Goal: Task Accomplishment & Management: Complete application form

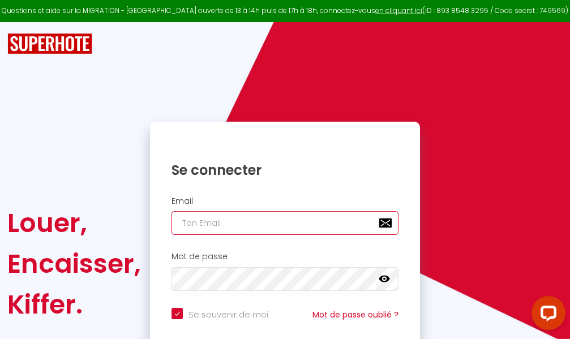
click at [251, 223] on input "email" at bounding box center [285, 223] width 227 height 24
type input "m"
checkbox input "true"
type input "ma"
checkbox input "true"
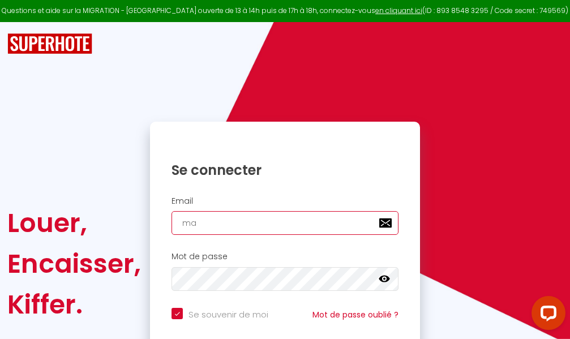
type input "mar"
checkbox input "true"
type input "marc"
checkbox input "true"
type input "marcd"
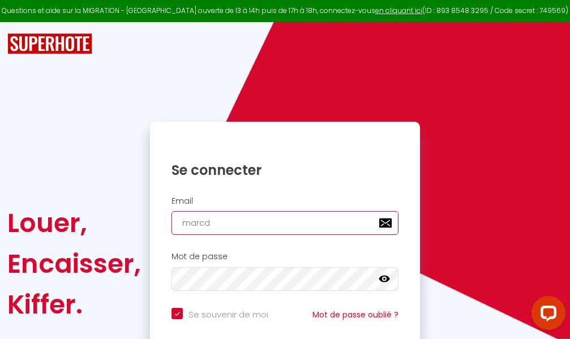
checkbox input "true"
type input "marcdp"
checkbox input "true"
type input "marcdpo"
checkbox input "true"
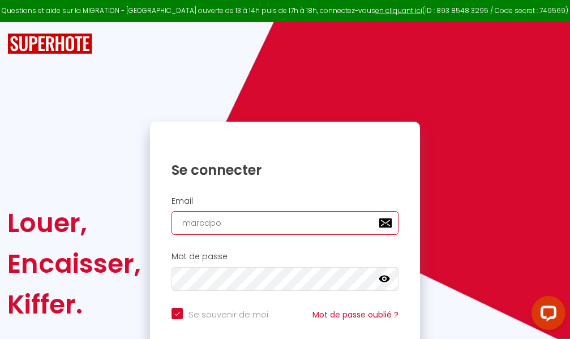
type input "marcdpoz"
checkbox input "true"
type input "marcdpoz."
checkbox input "true"
type input "marcdpoz.l"
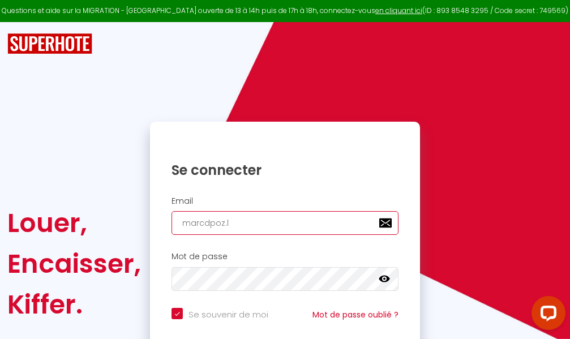
checkbox input "true"
type input "marcdpoz.lo"
checkbox input "true"
type input "marcdpoz.loc"
checkbox input "true"
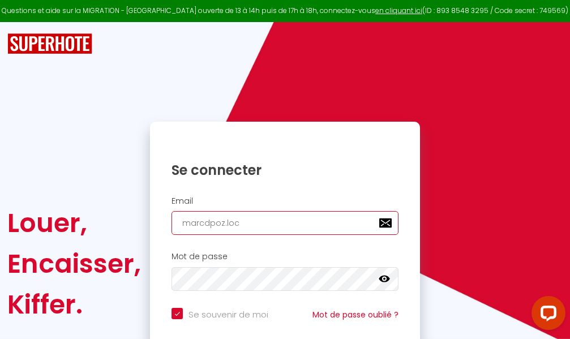
type input "marcdpoz.loca"
checkbox input "true"
type input "marcdpoz.locat"
checkbox input "true"
type input "marcdpoz.locati"
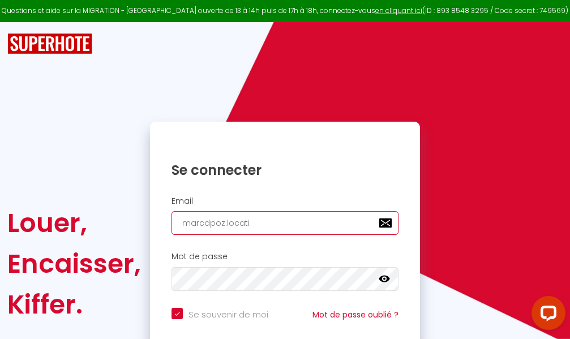
checkbox input "true"
type input "marcdpoz.locatio"
checkbox input "true"
type input "marcdpoz.location"
checkbox input "true"
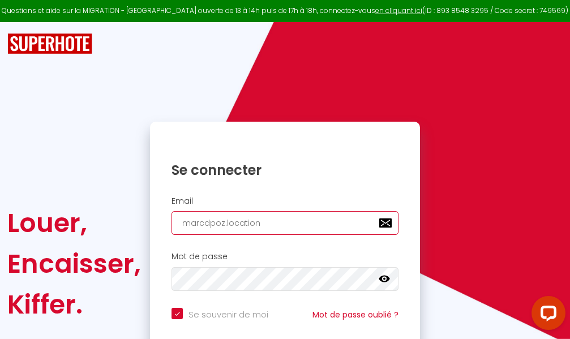
type input "marcdpoz.location@"
checkbox input "true"
type input "marcdpoz.location@g"
checkbox input "true"
type input "marcdpoz.location@gm"
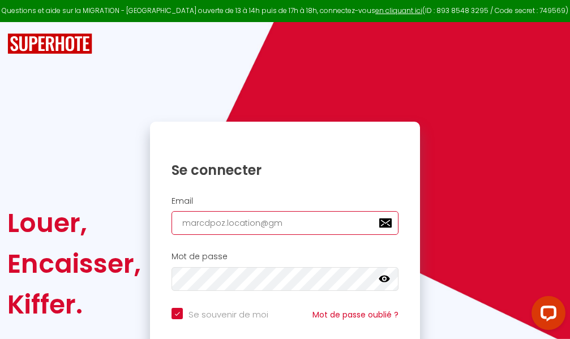
checkbox input "true"
type input "marcdpoz.location@gma"
checkbox input "true"
type input "marcdpoz.location@gmai"
checkbox input "true"
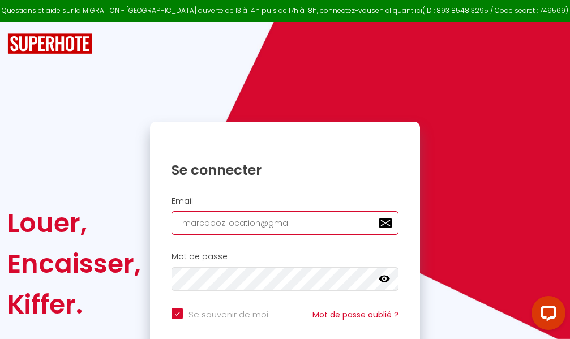
type input "[EMAIL_ADDRESS]"
checkbox input "true"
type input "[EMAIL_ADDRESS]."
checkbox input "true"
type input "marcdpoz.location@gmail.c"
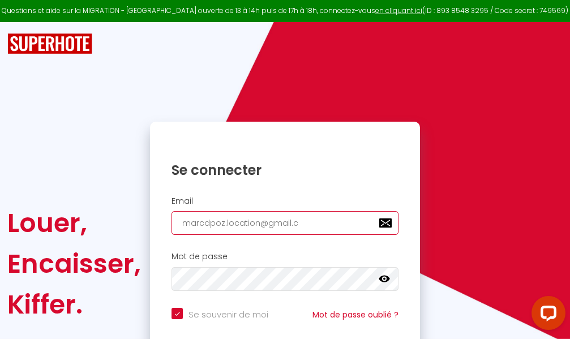
checkbox input "true"
type input "[EMAIL_ADDRESS][DOMAIN_NAME]"
checkbox input "true"
type input "[EMAIL_ADDRESS][DOMAIN_NAME]"
checkbox input "true"
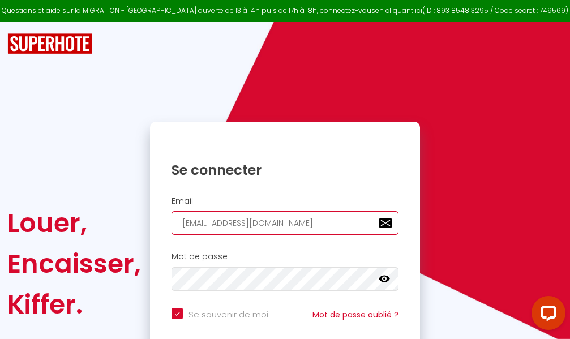
type input "[EMAIL_ADDRESS][DOMAIN_NAME]"
click at [296, 226] on input "email" at bounding box center [285, 223] width 227 height 24
